Goal: Task Accomplishment & Management: Use online tool/utility

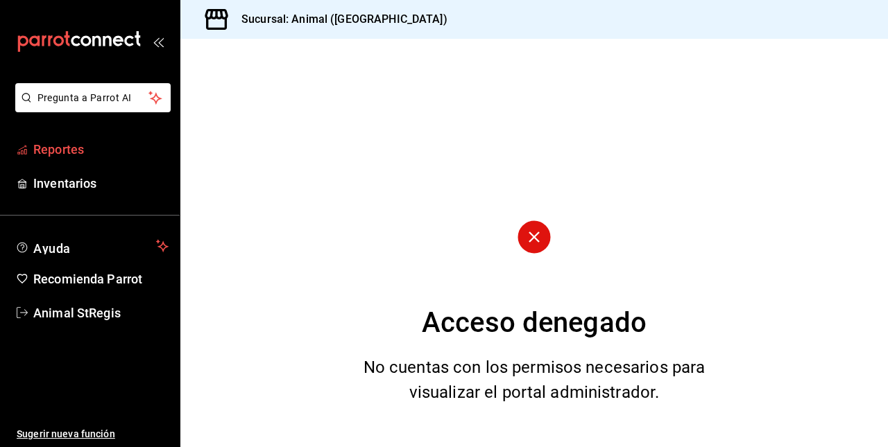
click at [82, 151] on font "Reportes" at bounding box center [58, 149] width 51 height 15
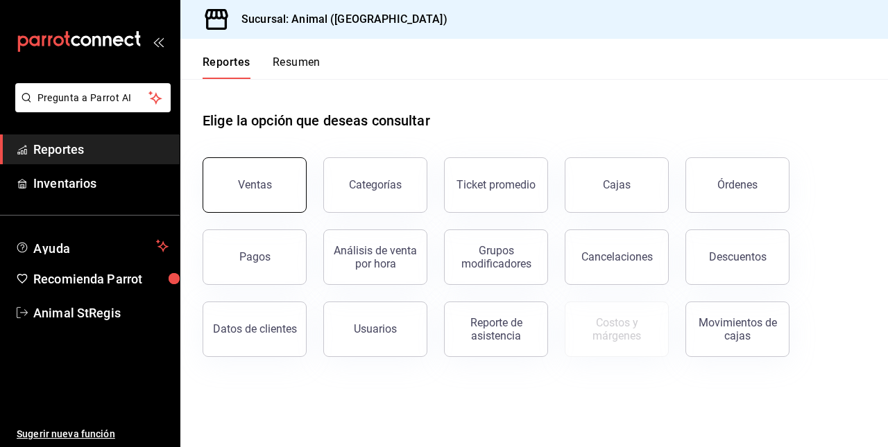
click at [272, 203] on button "Ventas" at bounding box center [255, 184] width 104 height 55
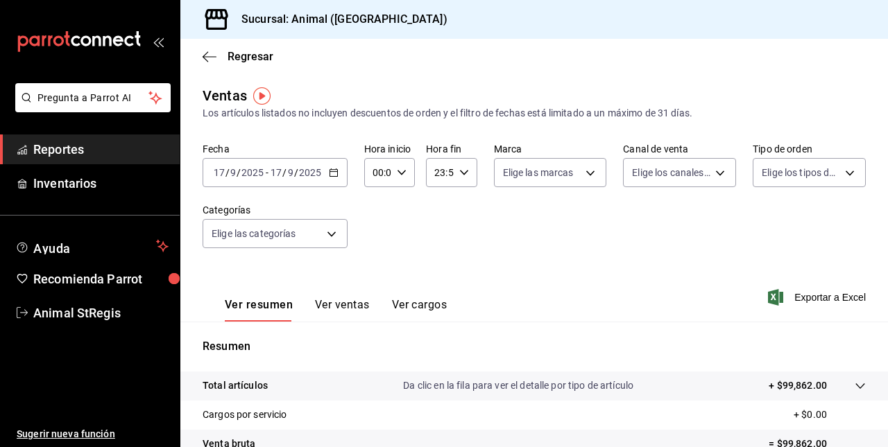
click at [332, 176] on icon "button" at bounding box center [334, 173] width 10 height 10
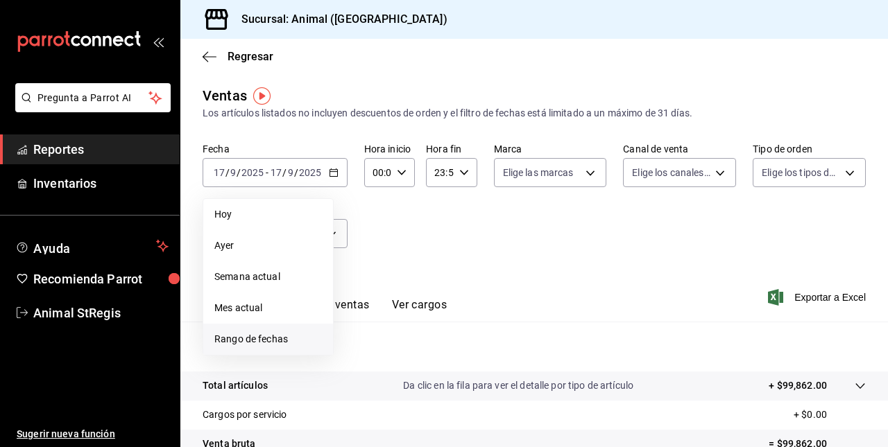
click at [290, 336] on span "Rango de fechas" at bounding box center [268, 339] width 108 height 15
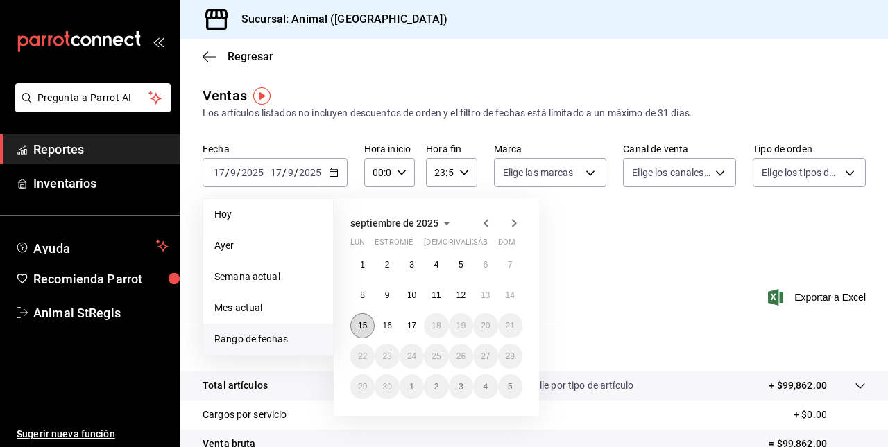
click at [359, 336] on button "15" at bounding box center [362, 325] width 24 height 25
click at [412, 320] on button "17" at bounding box center [411, 325] width 24 height 25
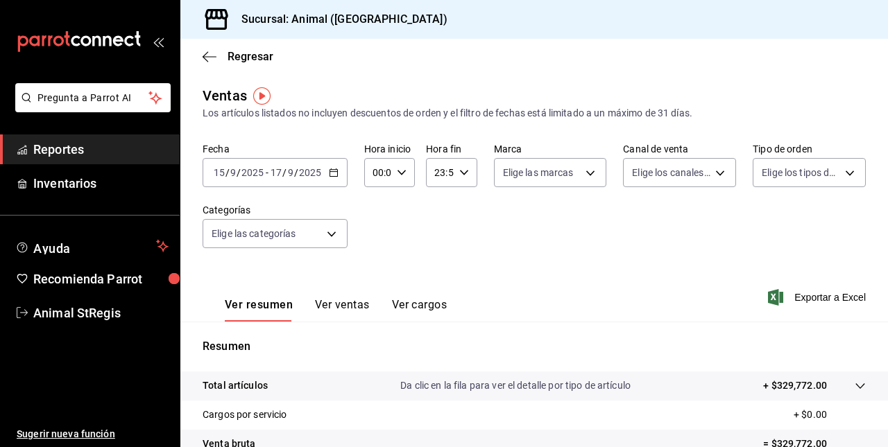
click at [399, 166] on div "00:00 Hora inicio" at bounding box center [389, 172] width 51 height 29
click at [374, 255] on span "05" at bounding box center [375, 256] width 3 height 11
type input "05:00"
click at [463, 172] on div at bounding box center [444, 223] width 888 height 447
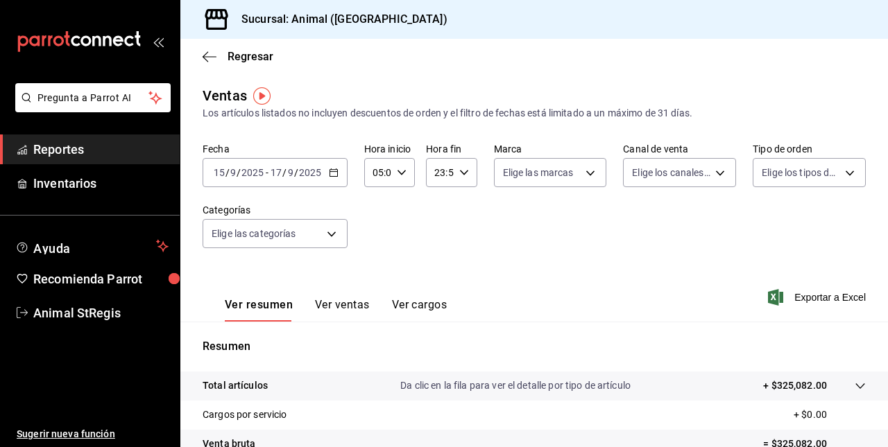
click at [461, 173] on icon "button" at bounding box center [464, 173] width 10 height 10
click at [435, 259] on span "05" at bounding box center [436, 258] width 3 height 11
click at [462, 198] on button "00" at bounding box center [461, 208] width 19 height 28
type input "05:00"
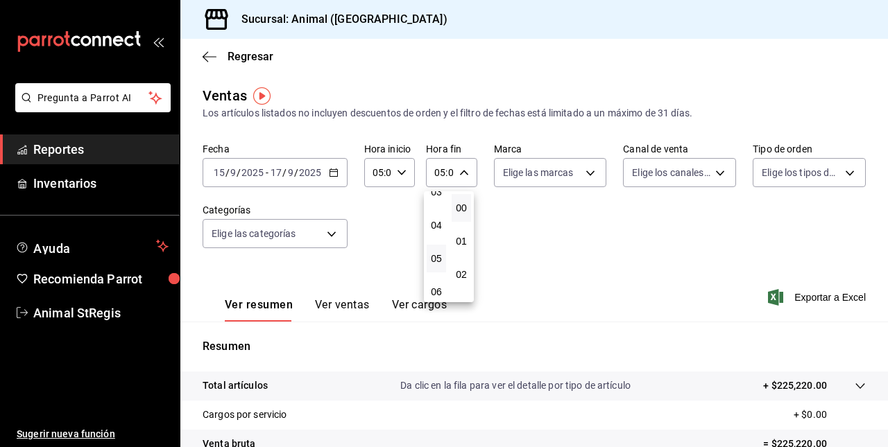
click at [531, 248] on div at bounding box center [444, 223] width 888 height 447
click at [795, 298] on font "Exportar a Excel" at bounding box center [829, 297] width 71 height 11
